Goal: Task Accomplishment & Management: Use online tool/utility

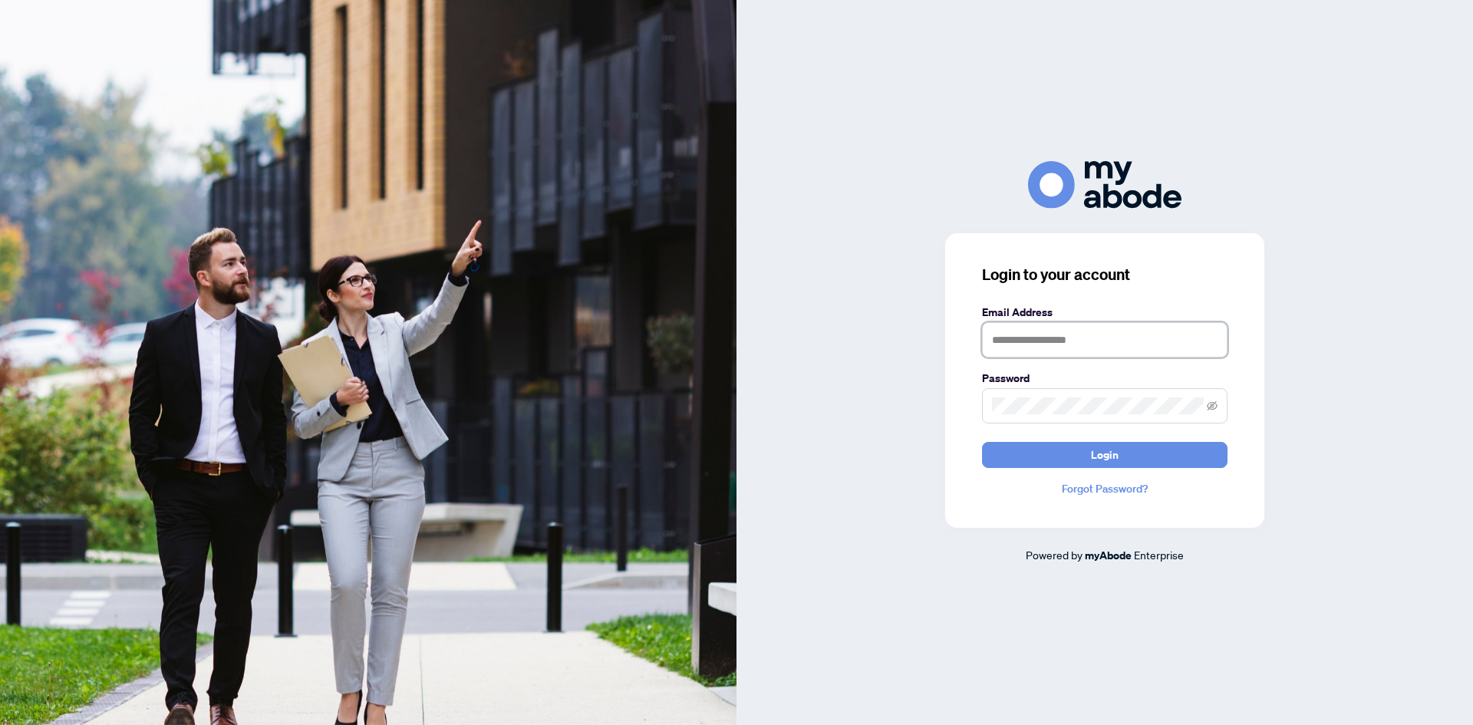
click at [1044, 332] on input "text" at bounding box center [1105, 339] width 246 height 35
type input "**********"
click at [982, 442] on button "Login" at bounding box center [1105, 455] width 246 height 26
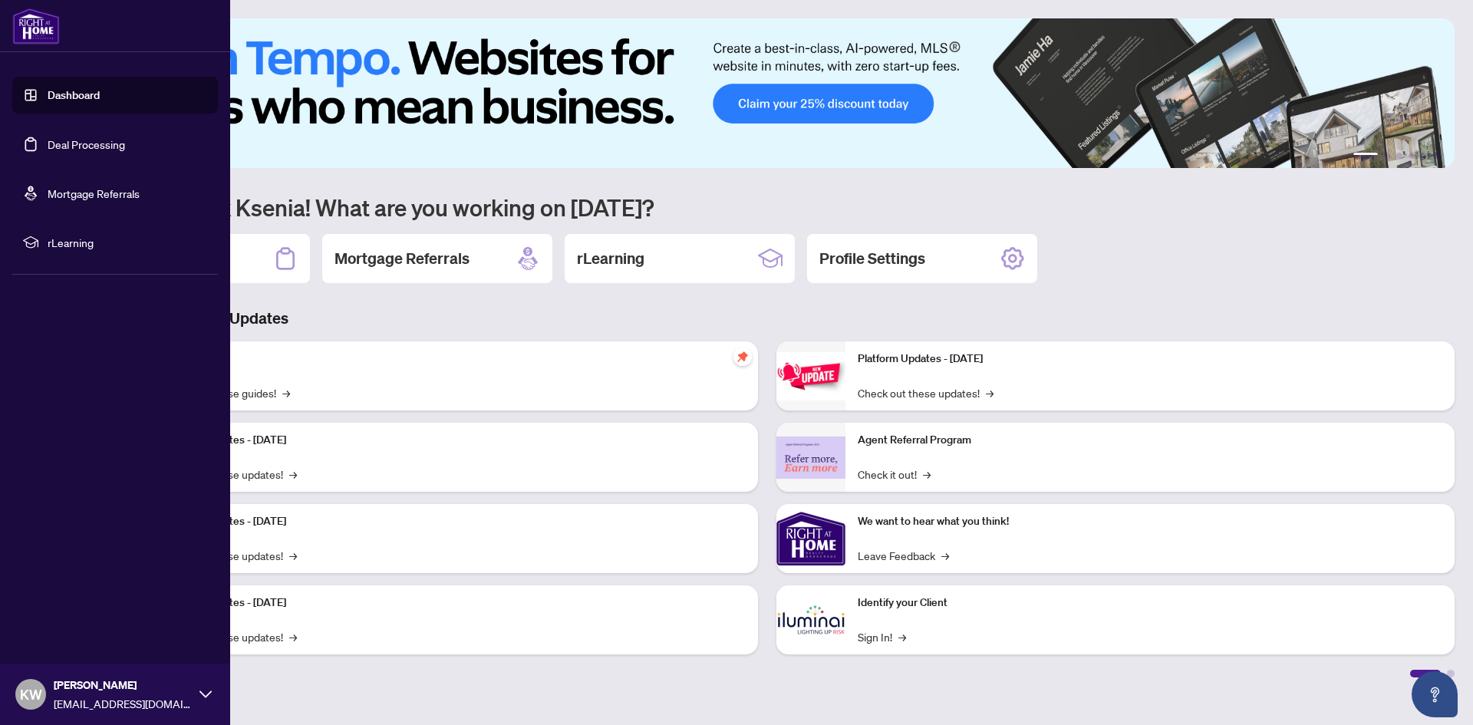
click at [48, 145] on link "Deal Processing" at bounding box center [87, 144] width 78 height 14
